Goal: Information Seeking & Learning: Learn about a topic

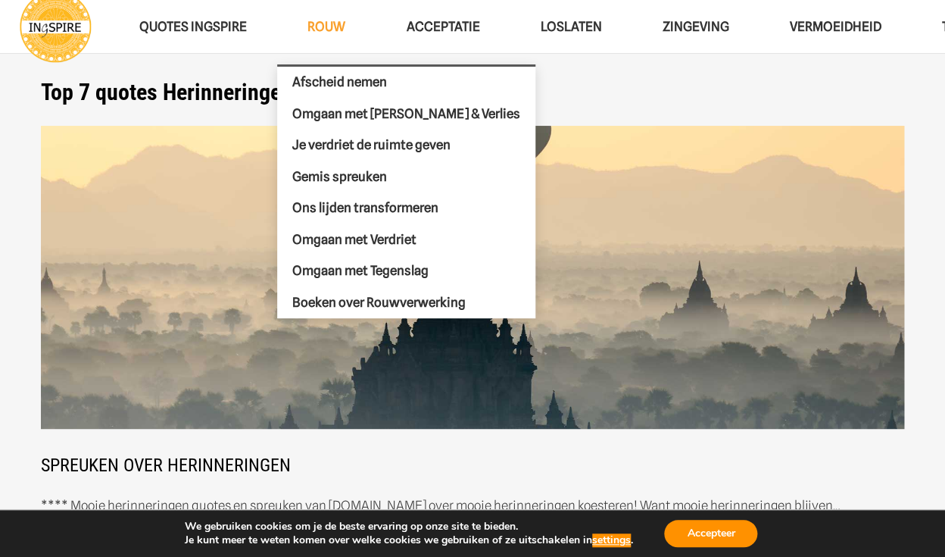
click at [328, 27] on span "ROUW" at bounding box center [327, 26] width 38 height 15
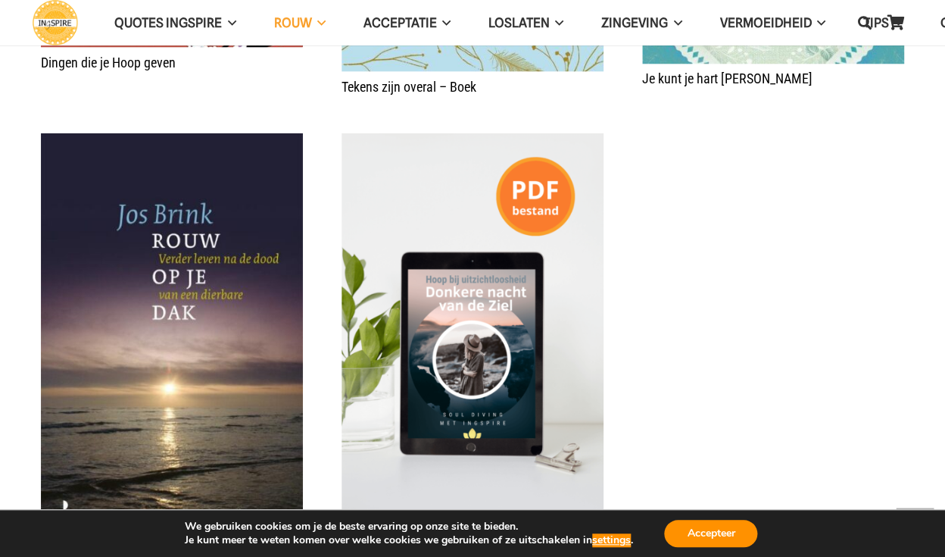
scroll to position [2794, 0]
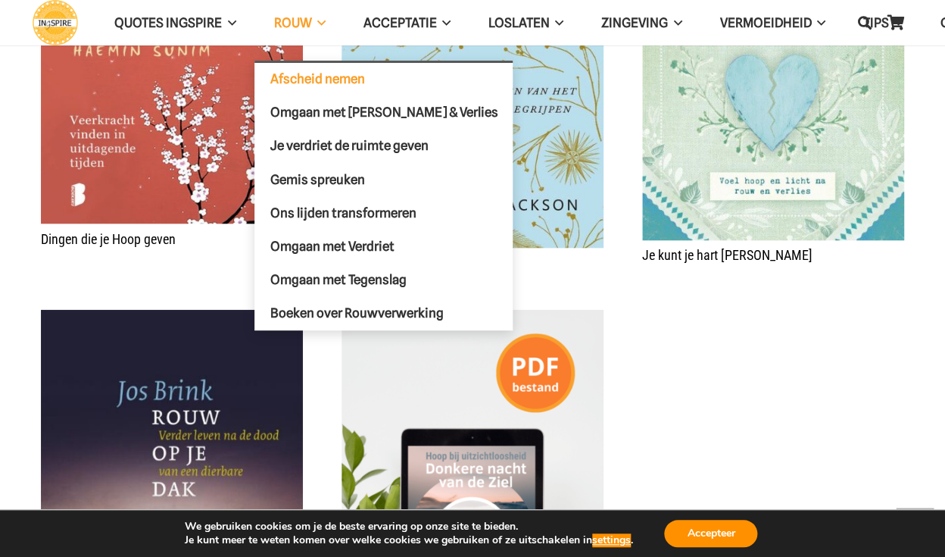
click at [318, 83] on span "Afscheid nemen" at bounding box center [317, 78] width 95 height 15
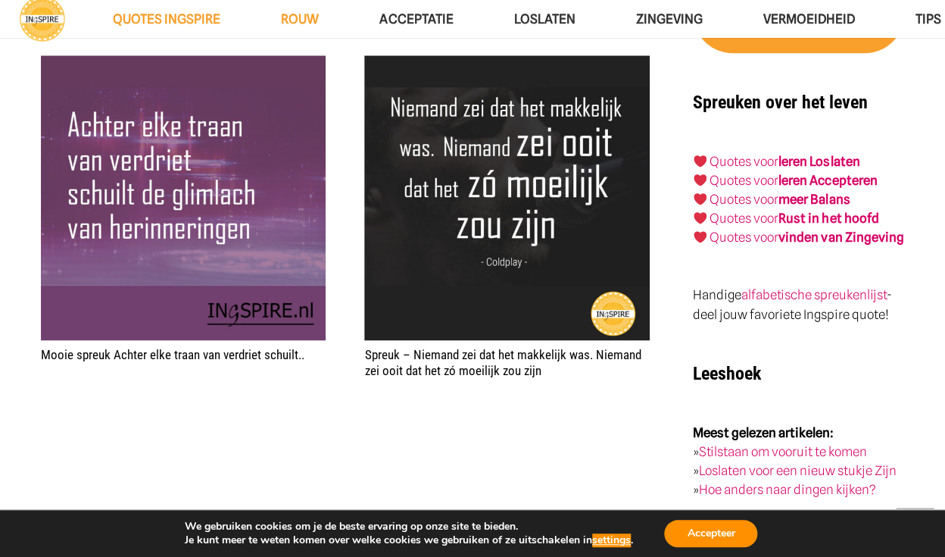
scroll to position [2501, 0]
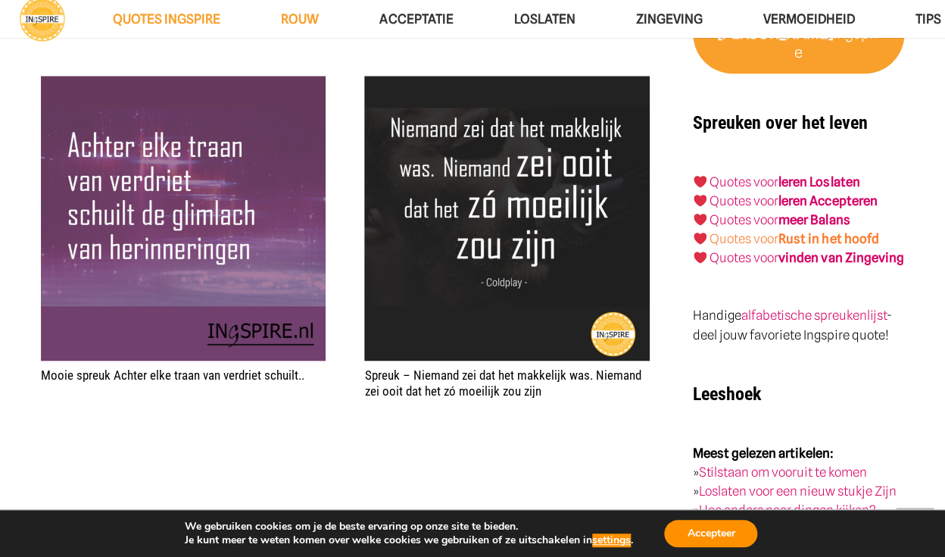
click at [804, 231] on strong "Rust in het hoofd" at bounding box center [829, 238] width 100 height 15
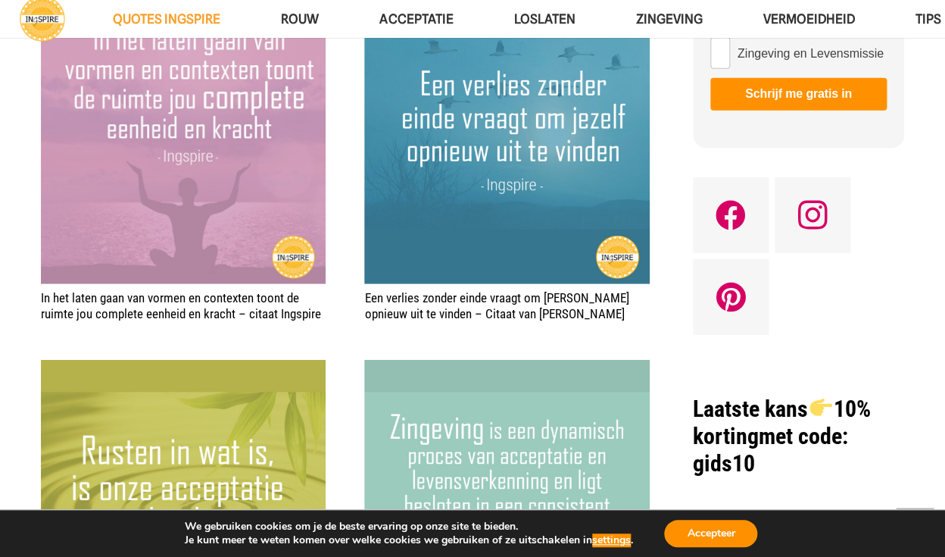
scroll to position [1151, 0]
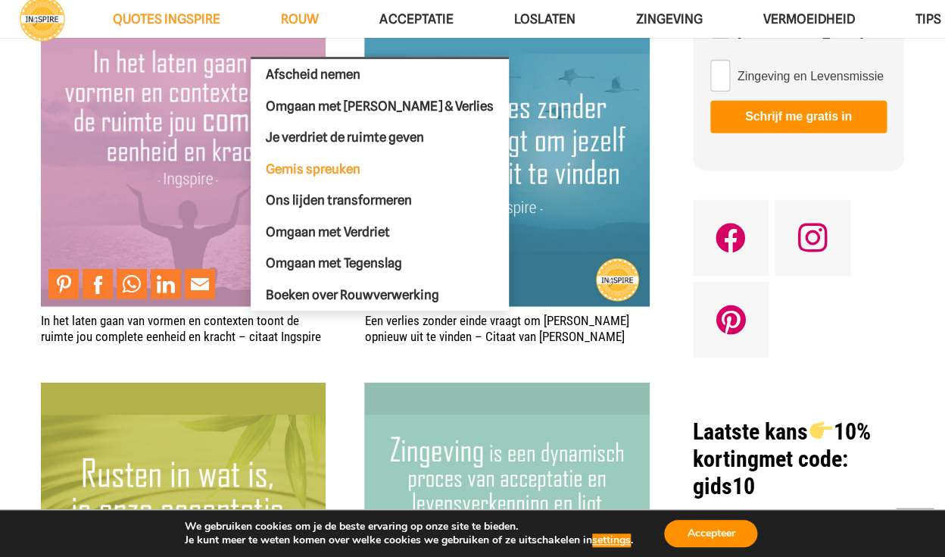
click at [302, 164] on span "Gemis spreuken" at bounding box center [313, 168] width 95 height 15
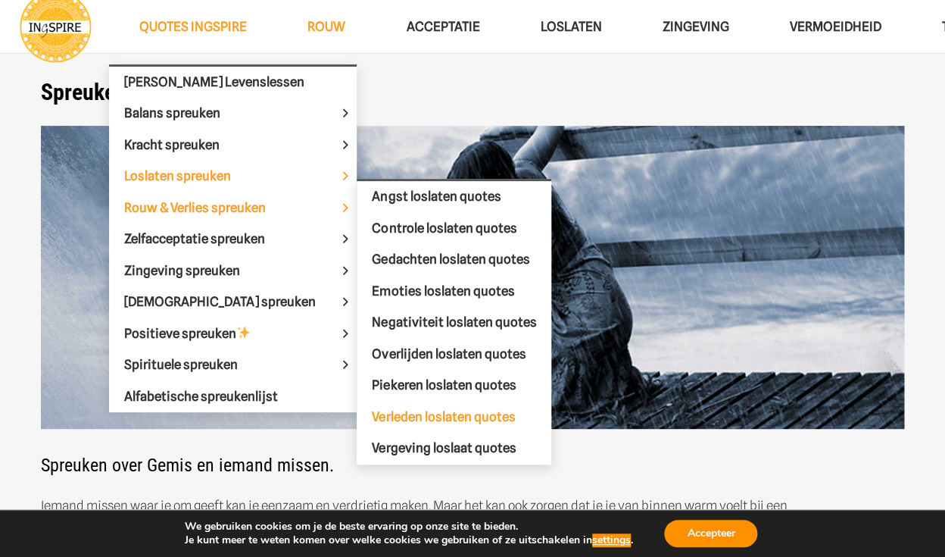
click at [372, 415] on span "Verleden loslaten quotes" at bounding box center [443, 416] width 143 height 15
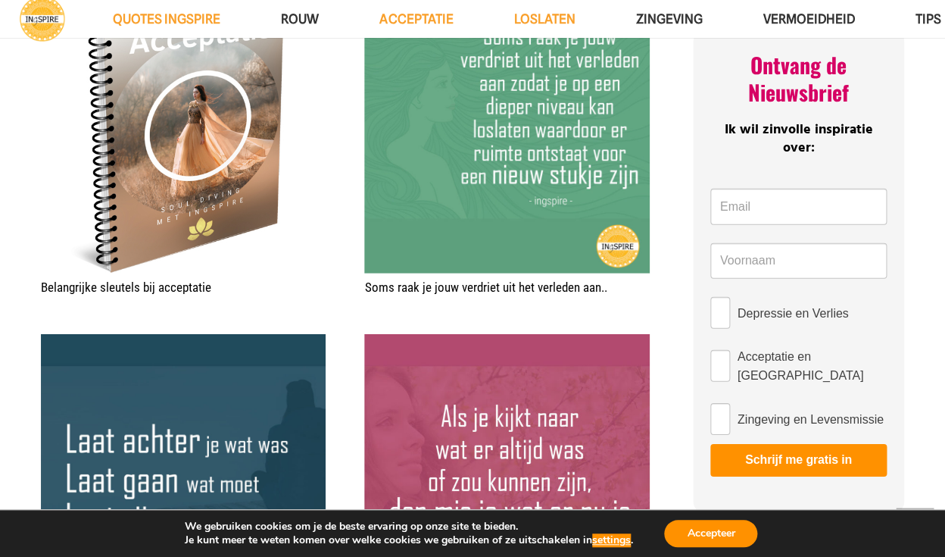
scroll to position [978, 0]
